Goal: Check status: Check status

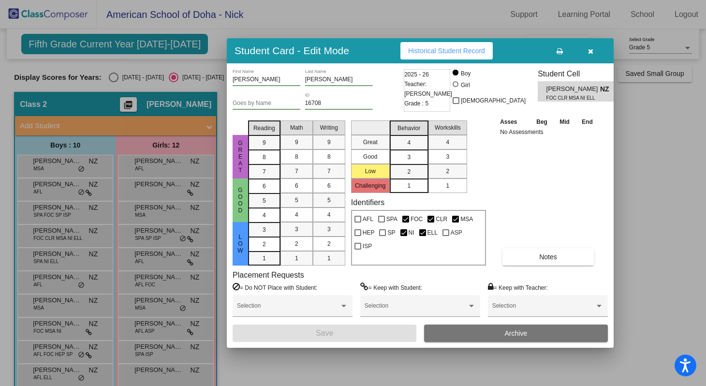
click at [589, 52] on icon "button" at bounding box center [590, 51] width 5 height 7
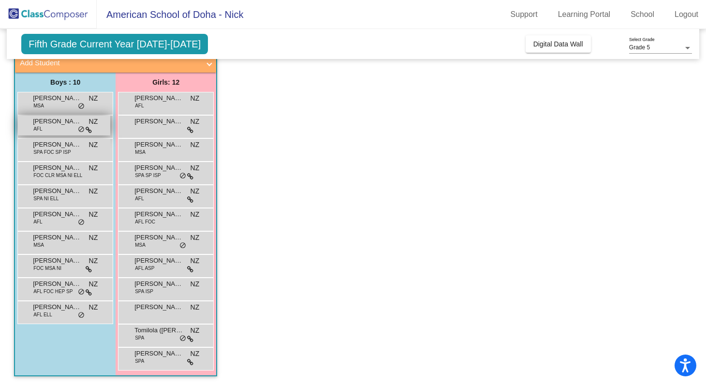
click at [69, 124] on span "[PERSON_NAME]" at bounding box center [57, 122] width 48 height 10
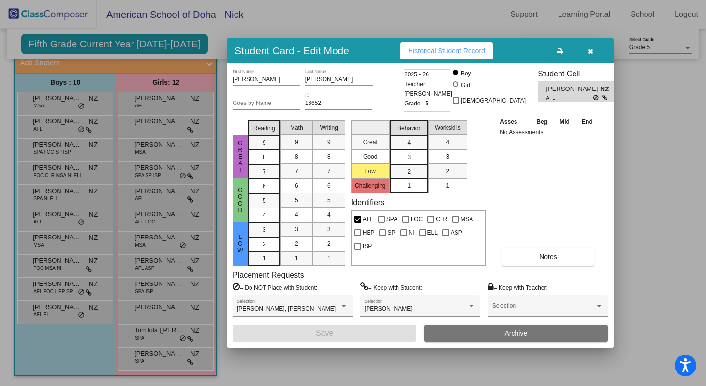
click at [453, 51] on span "Historical Student Record" at bounding box center [446, 51] width 77 height 8
click at [592, 50] on icon "button" at bounding box center [590, 51] width 5 height 7
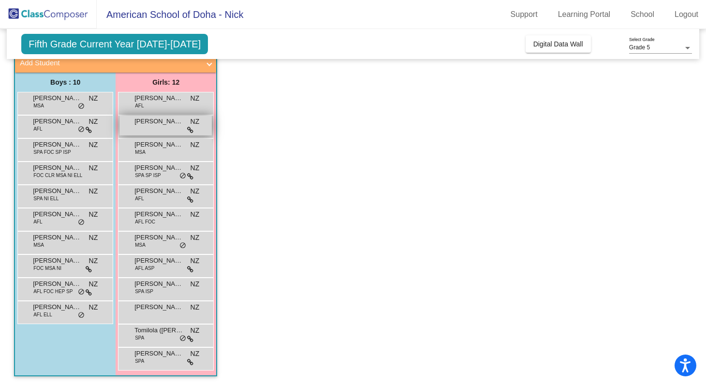
click at [163, 124] on span "[PERSON_NAME]" at bounding box center [158, 122] width 48 height 10
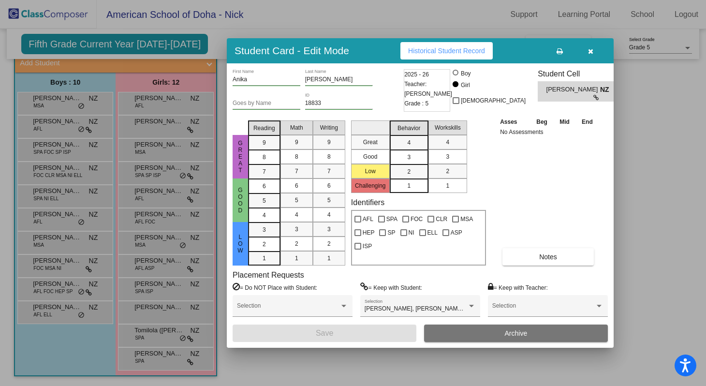
click at [453, 49] on span "Historical Student Record" at bounding box center [446, 51] width 77 height 8
click at [594, 55] on button "button" at bounding box center [590, 50] width 31 height 17
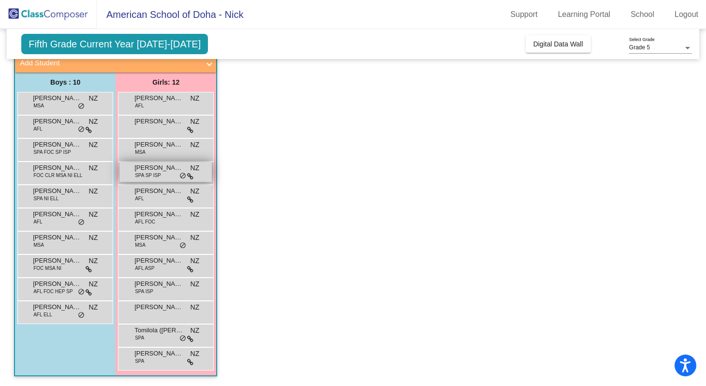
click at [165, 168] on span "[PERSON_NAME]" at bounding box center [158, 168] width 48 height 10
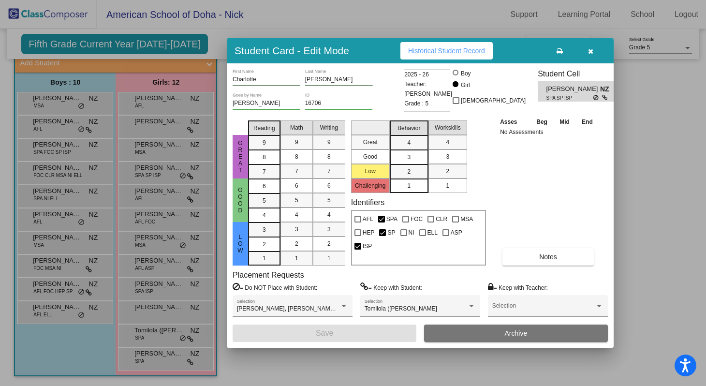
click at [442, 57] on button "Historical Student Record" at bounding box center [446, 50] width 92 height 17
click at [588, 55] on button "button" at bounding box center [590, 50] width 31 height 17
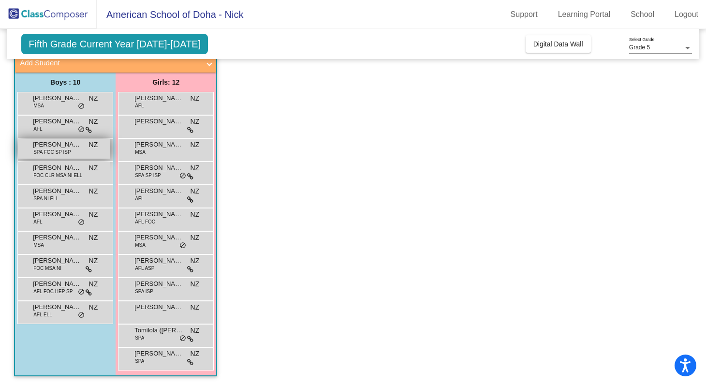
click at [74, 150] on div "[PERSON_NAME] [PERSON_NAME] SPA FOC SP ISP NZ lock do_not_disturb_alt" at bounding box center [64, 149] width 92 height 20
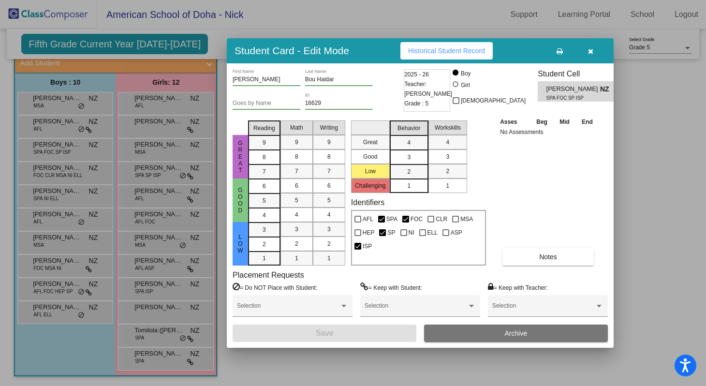
click at [459, 46] on button "Historical Student Record" at bounding box center [446, 50] width 92 height 17
click at [587, 52] on button "button" at bounding box center [590, 50] width 31 height 17
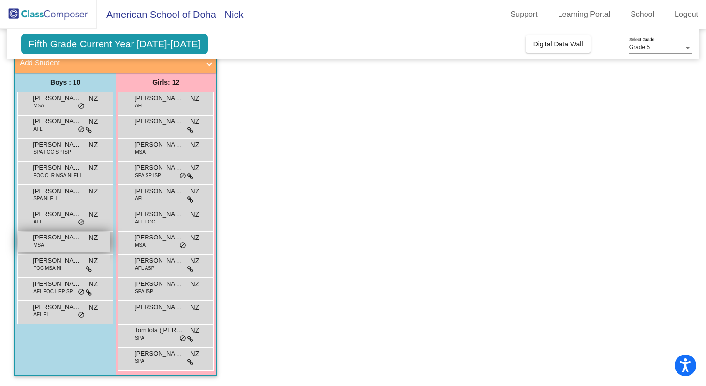
click at [61, 245] on div "[PERSON_NAME] MSA NZ lock do_not_disturb_alt" at bounding box center [64, 242] width 92 height 20
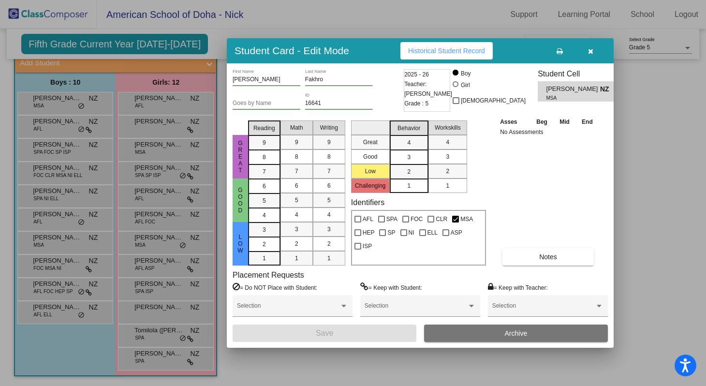
click at [485, 52] on span "Historical Student Record" at bounding box center [446, 51] width 77 height 8
click at [592, 55] on button "button" at bounding box center [590, 50] width 31 height 17
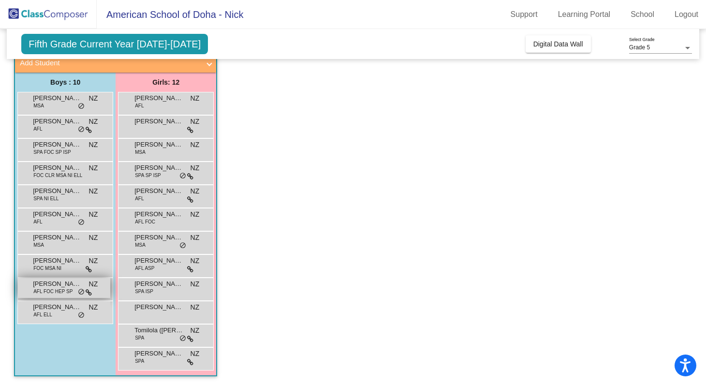
click at [59, 293] on span "AFL FOC HEP SP" at bounding box center [52, 291] width 39 height 7
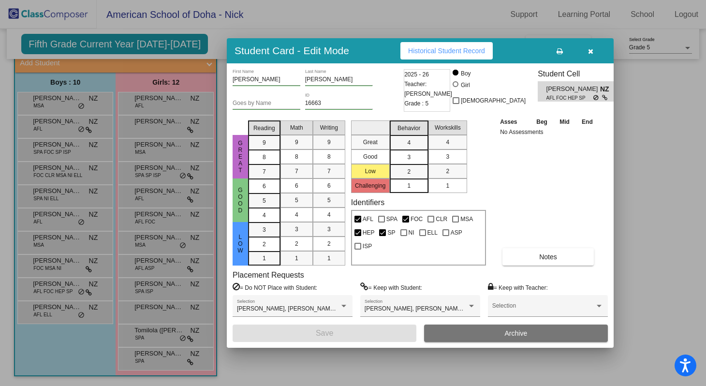
click at [439, 48] on span "Historical Student Record" at bounding box center [446, 51] width 77 height 8
click at [588, 52] on icon "button" at bounding box center [590, 51] width 5 height 7
